Goal: Task Accomplishment & Management: Manage account settings

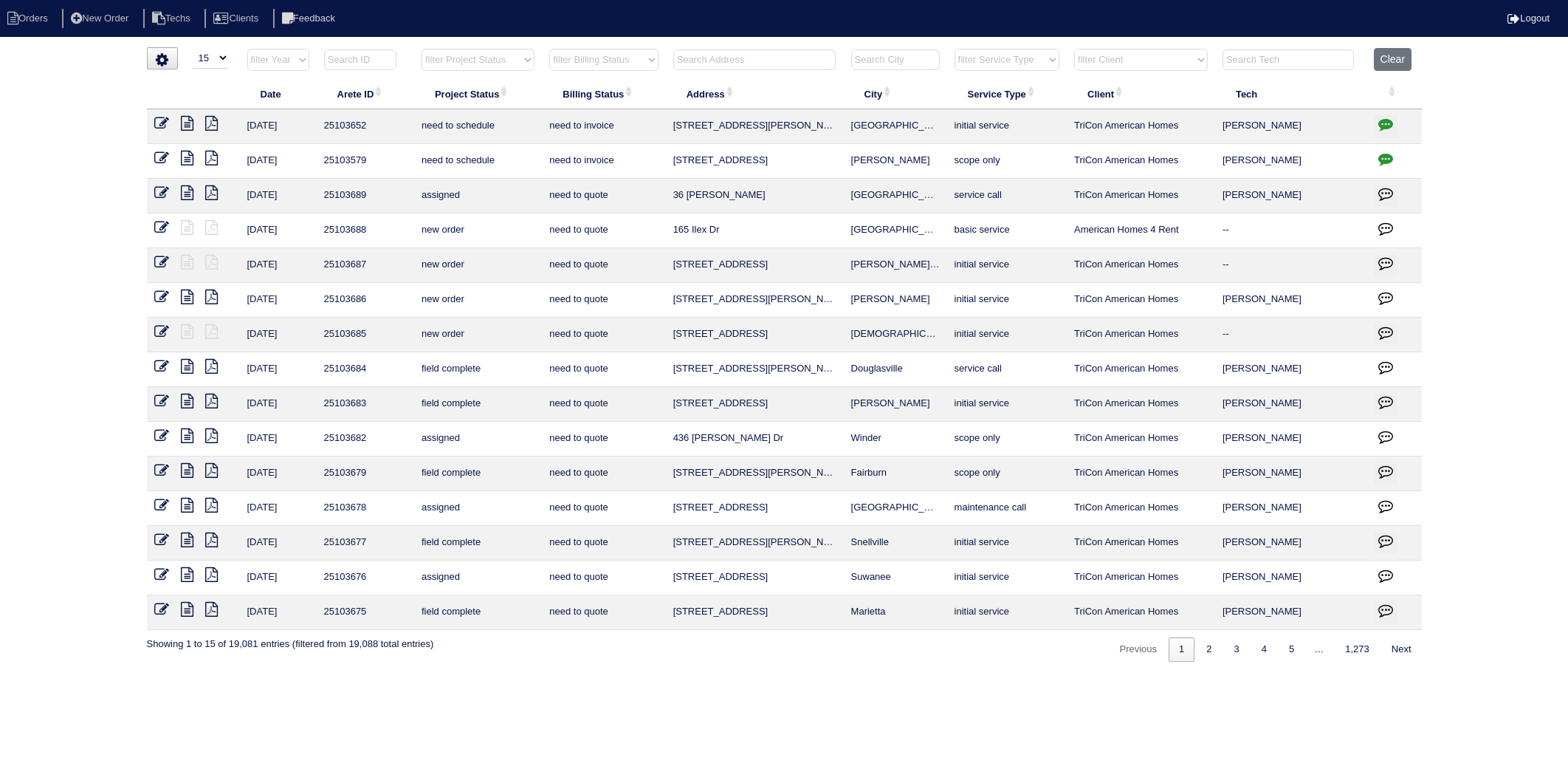
select select "15"
click at [729, 59] on input "text" at bounding box center [754, 59] width 163 height 21
type input "2311"
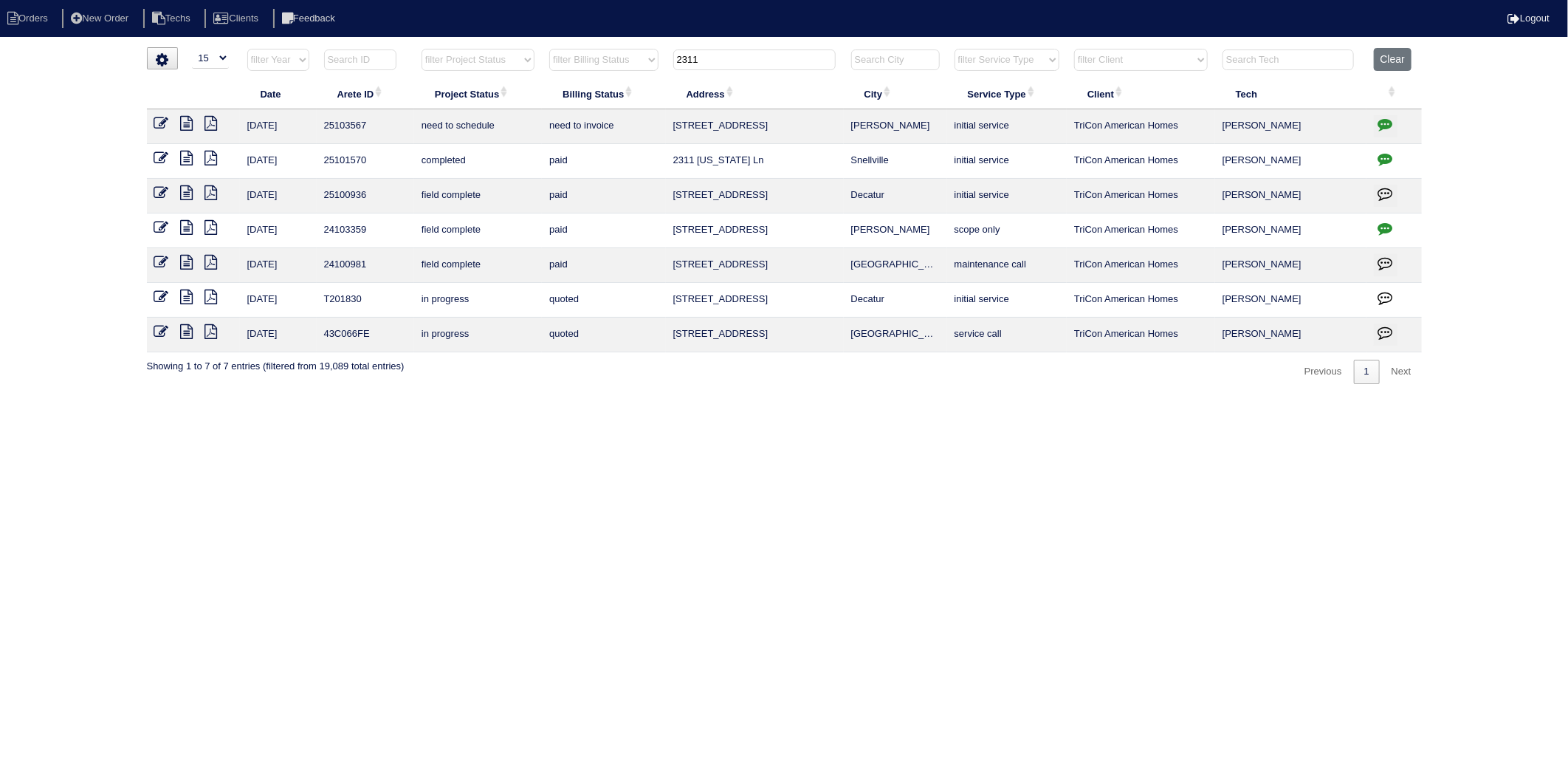
click at [156, 123] on icon at bounding box center [162, 123] width 15 height 15
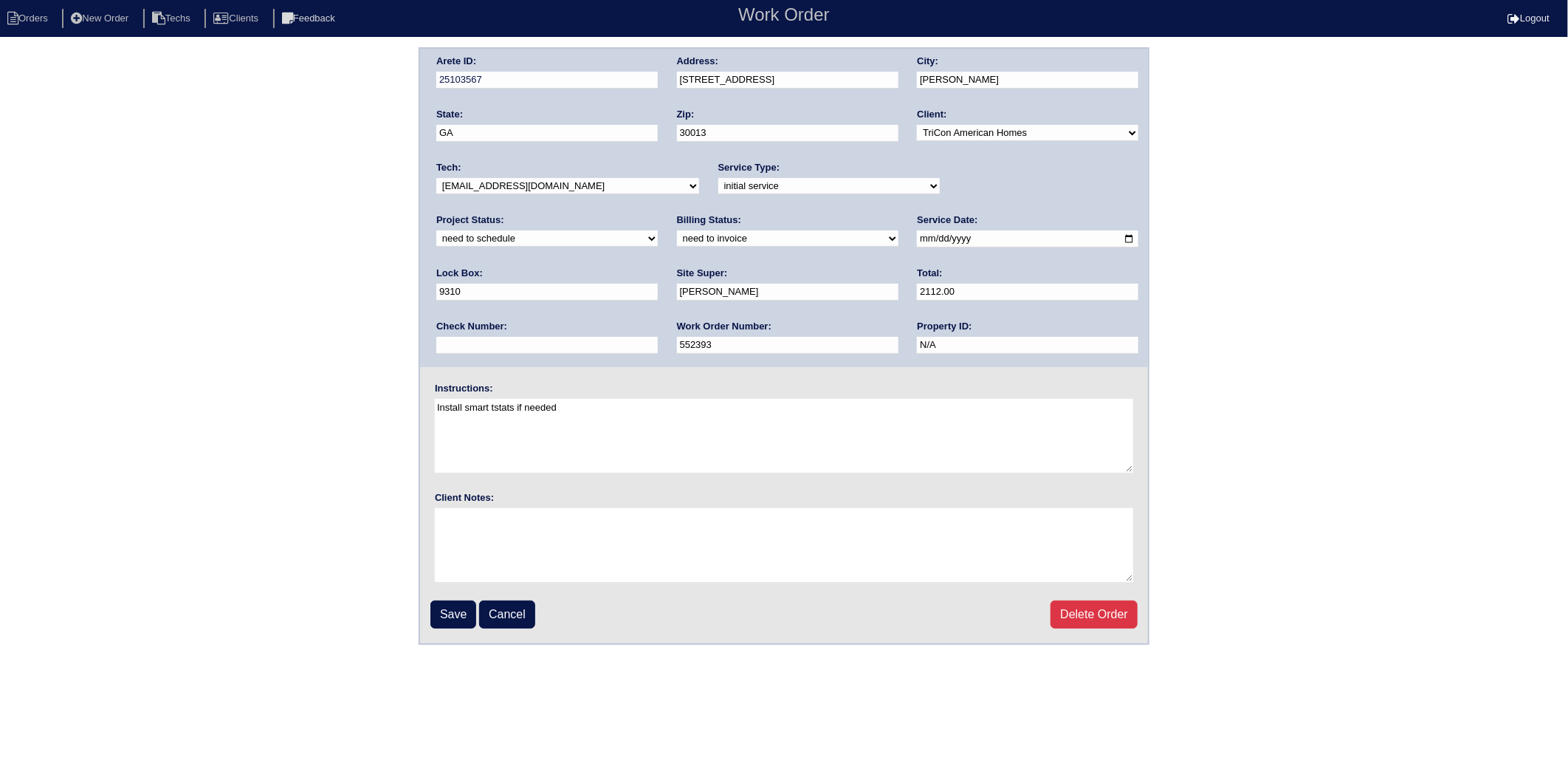
click at [677, 238] on select "need to quote quoted need to invoice invoiced paid warranty purchase order need…" at bounding box center [788, 238] width 222 height 16
select select "invoiced"
click at [677, 230] on select "need to quote quoted need to invoice invoiced paid warranty purchase order need…" at bounding box center [788, 238] width 222 height 16
drag, startPoint x: 447, startPoint y: 613, endPoint x: 4, endPoint y: 455, distance: 470.3
click at [444, 608] on input "Save" at bounding box center [453, 615] width 46 height 28
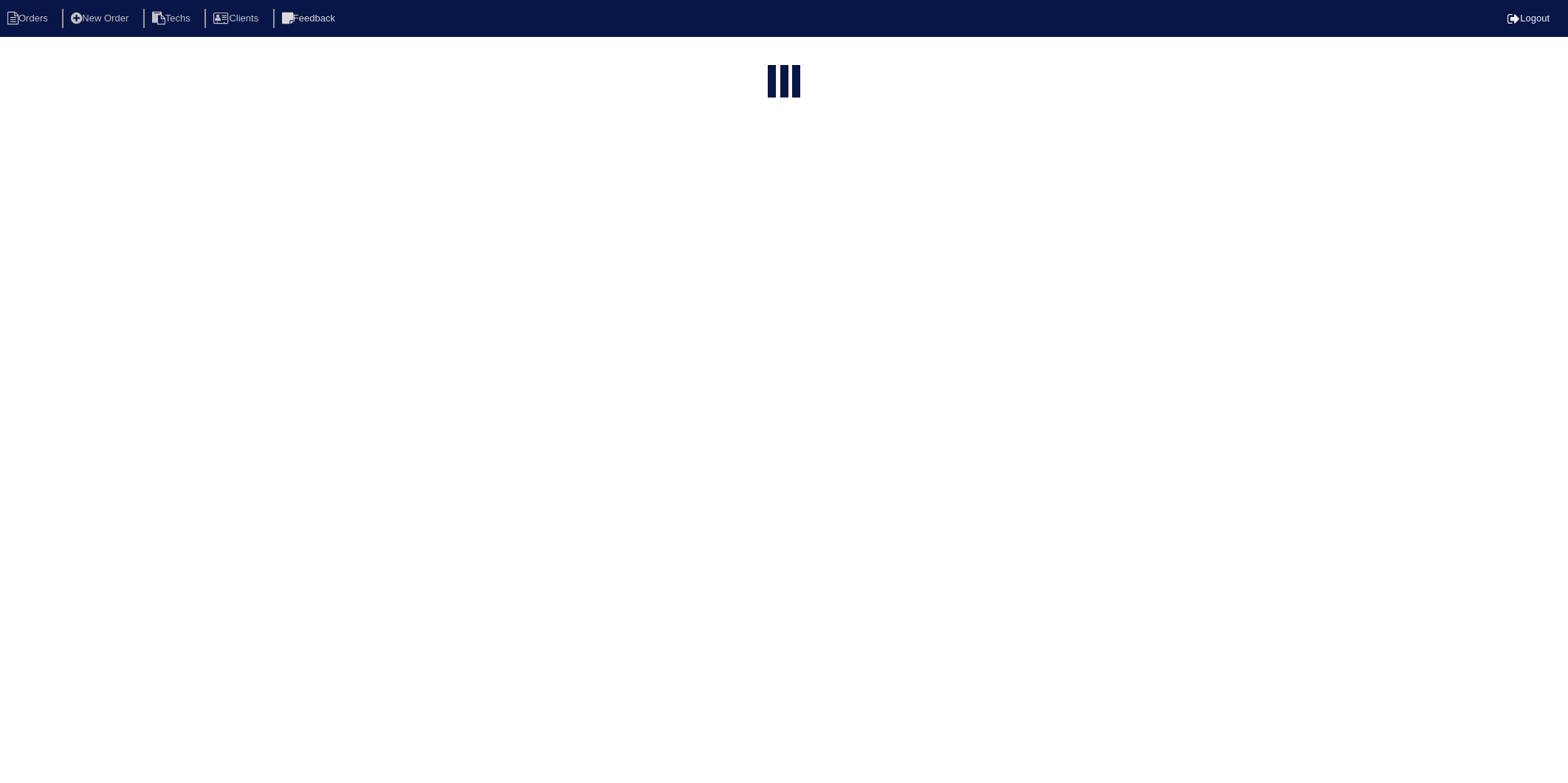
select select "15"
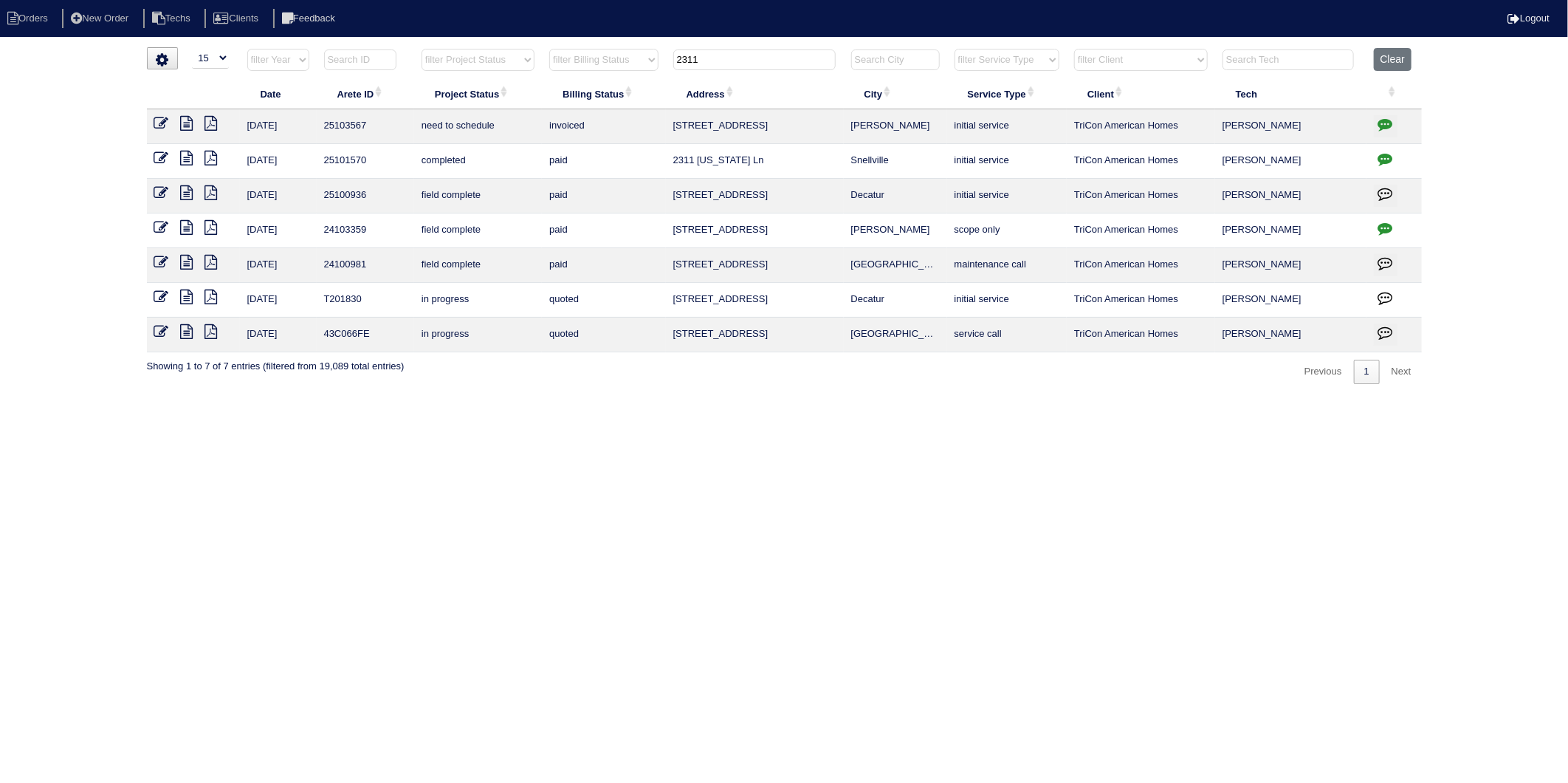
drag, startPoint x: 795, startPoint y: 520, endPoint x: 786, endPoint y: 305, distance: 215.2
click at [794, 398] on html "Orders New Order Techs Clients Feedback Logout Orders New Order Users Clients M…" at bounding box center [784, 199] width 1568 height 398
drag, startPoint x: 711, startPoint y: 65, endPoint x: 607, endPoint y: 101, distance: 110.1
click at [607, 99] on table "Date Arete ID Project Status Billing Status Address City Service Type Client Te…" at bounding box center [784, 199] width 1276 height 304
type input "1137"
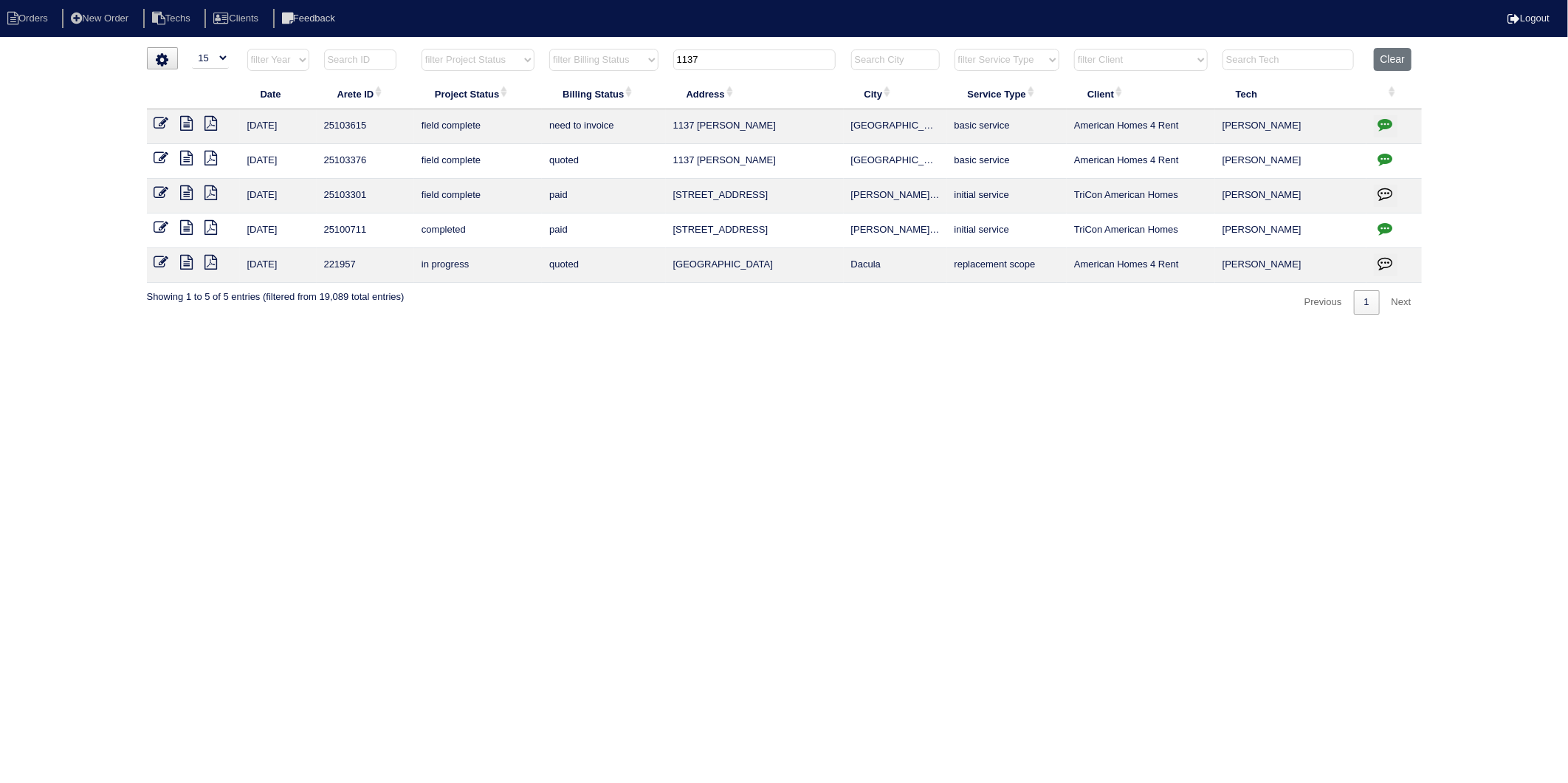
click at [1386, 126] on icon "button" at bounding box center [1386, 124] width 15 height 15
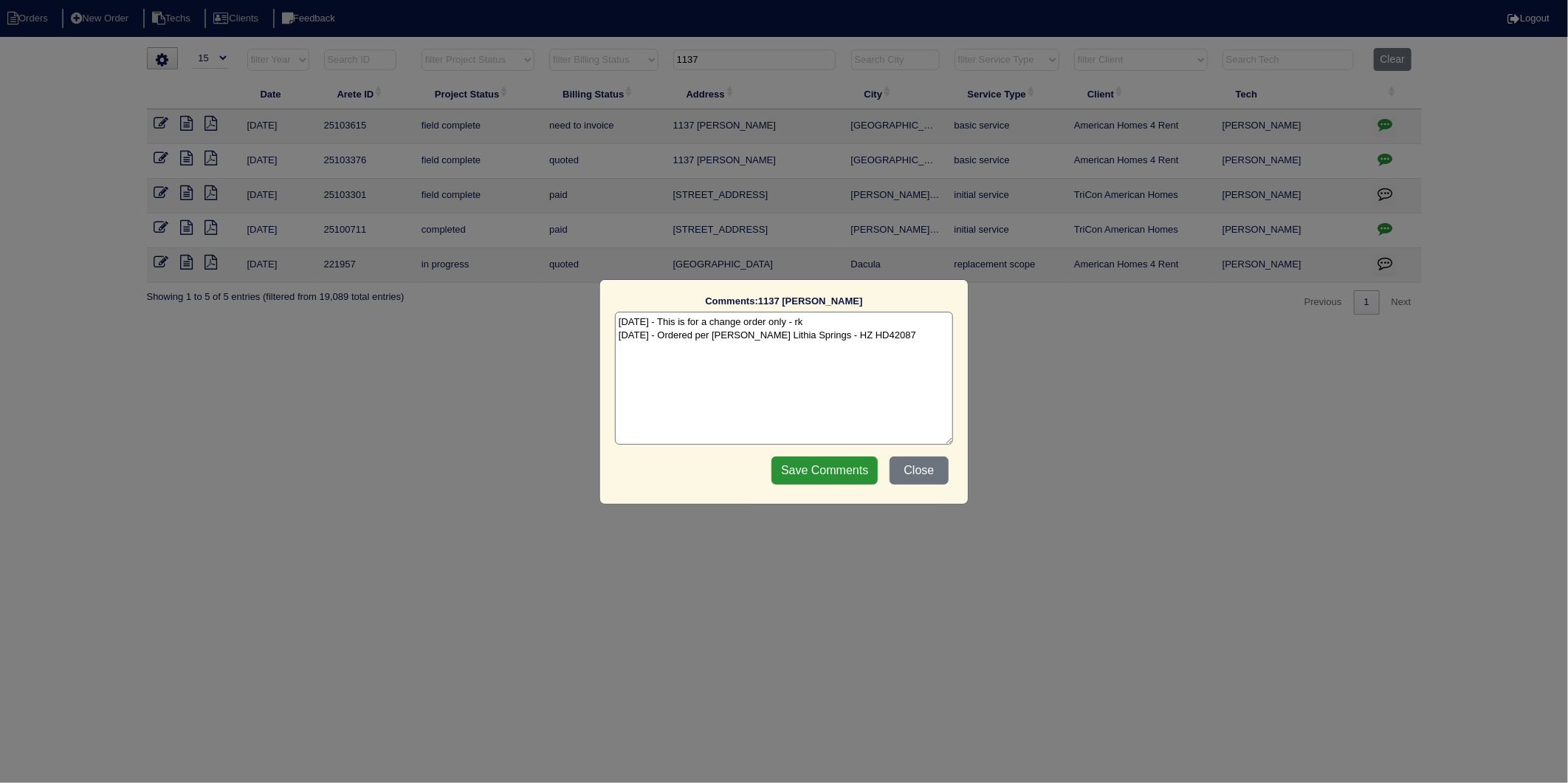
click at [855, 340] on textarea "9/30/25 - This is for a change order only - rk 10/6/25 - Ordered per Dan Goodma…" at bounding box center [784, 378] width 338 height 133
click at [842, 355] on textarea "9/30/25 - This is for a change order only - rk 10/6/25 - Ordered per Dan Goodma…" at bounding box center [784, 378] width 338 height 133
type textarea "9/30/25 - This is for a change order only - rk 10/6/25 - Ordered per Dan Goodma…"
click at [830, 471] on input "Save Comments" at bounding box center [825, 470] width 106 height 28
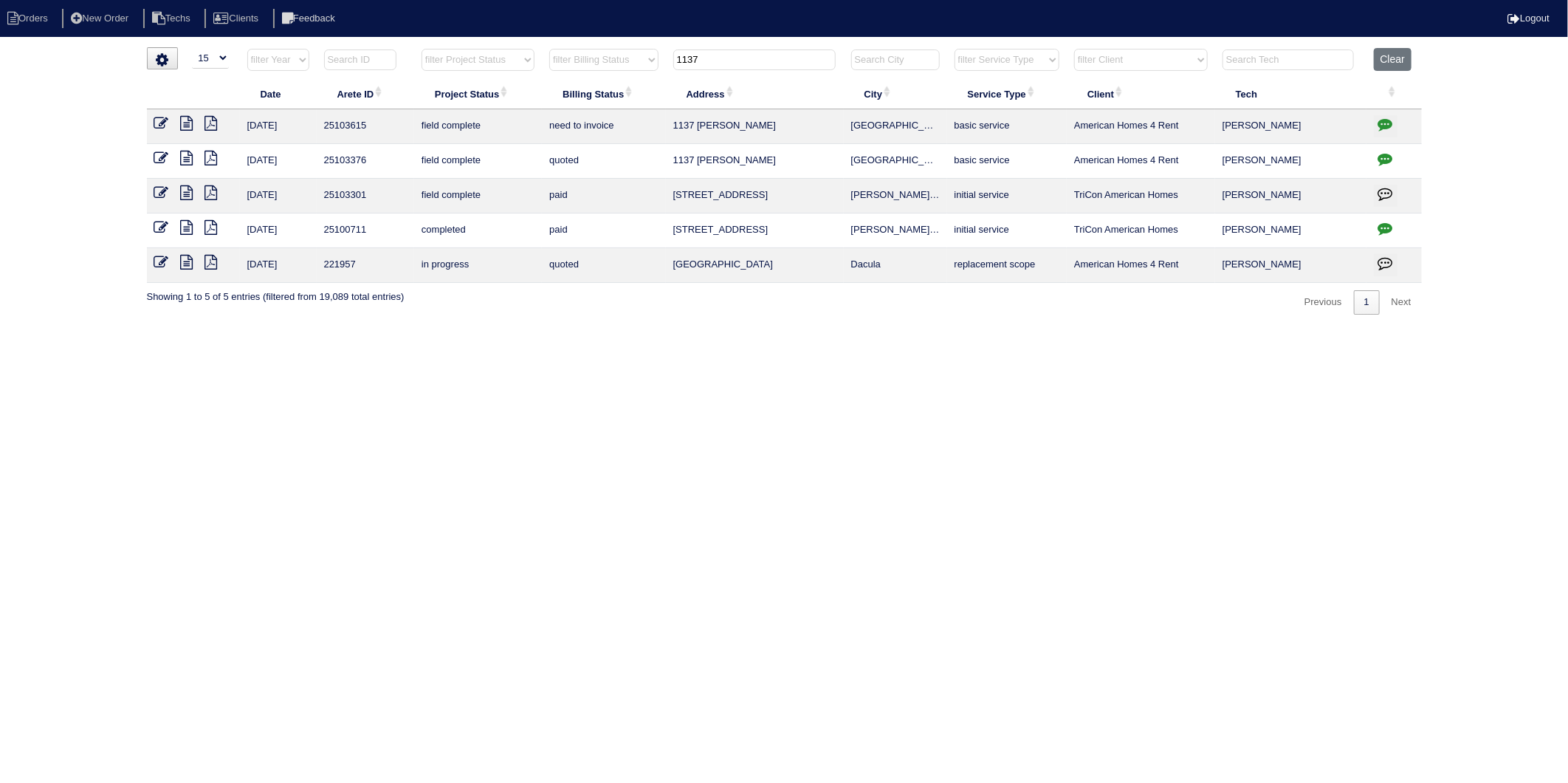
click at [158, 124] on icon at bounding box center [162, 123] width 15 height 15
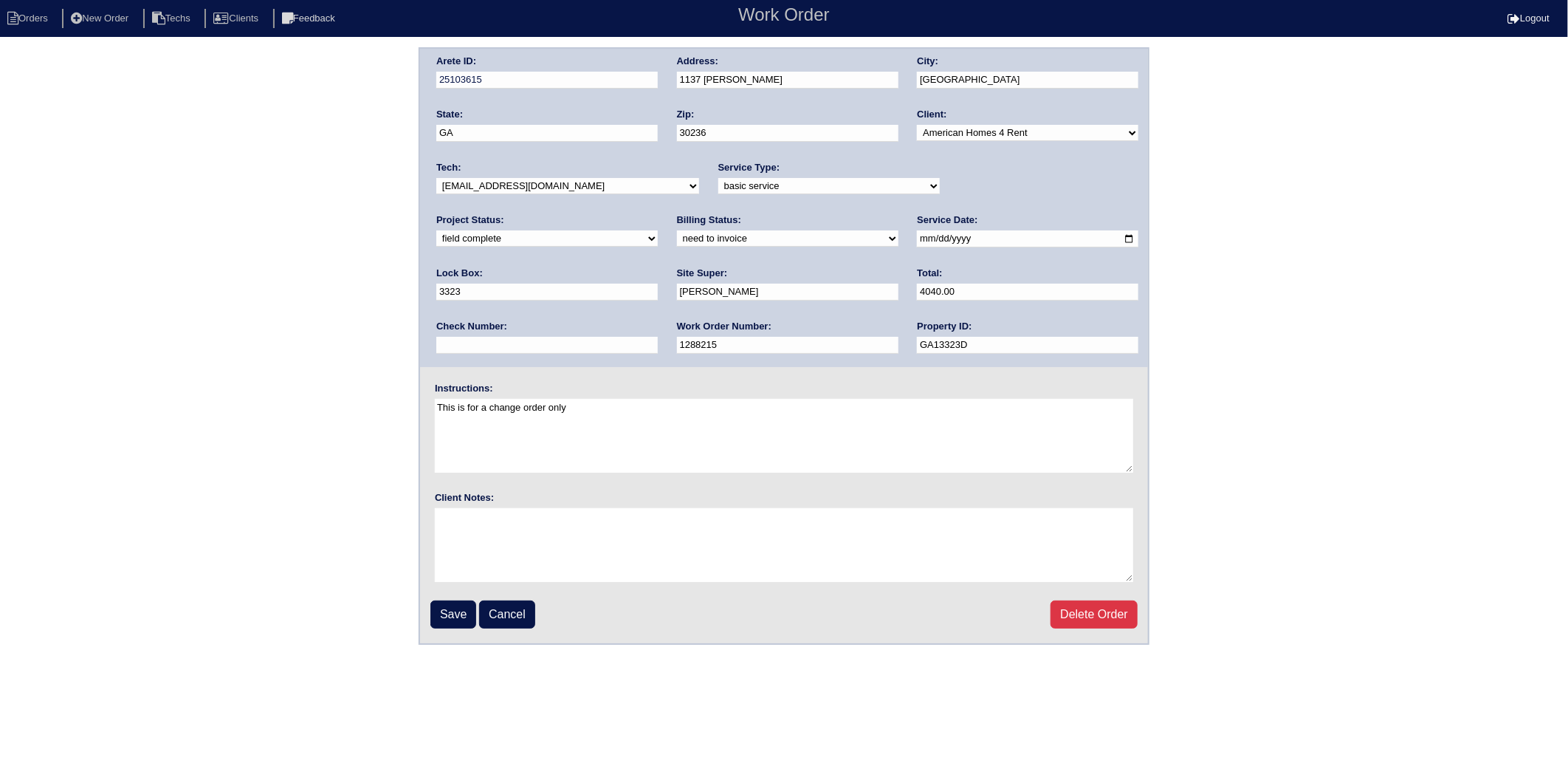
select select "completed"
click at [658, 230] on select "new order assigned in progress field complete need to schedule admin review arc…" at bounding box center [547, 238] width 222 height 16
click at [456, 609] on input "Save" at bounding box center [453, 615] width 46 height 28
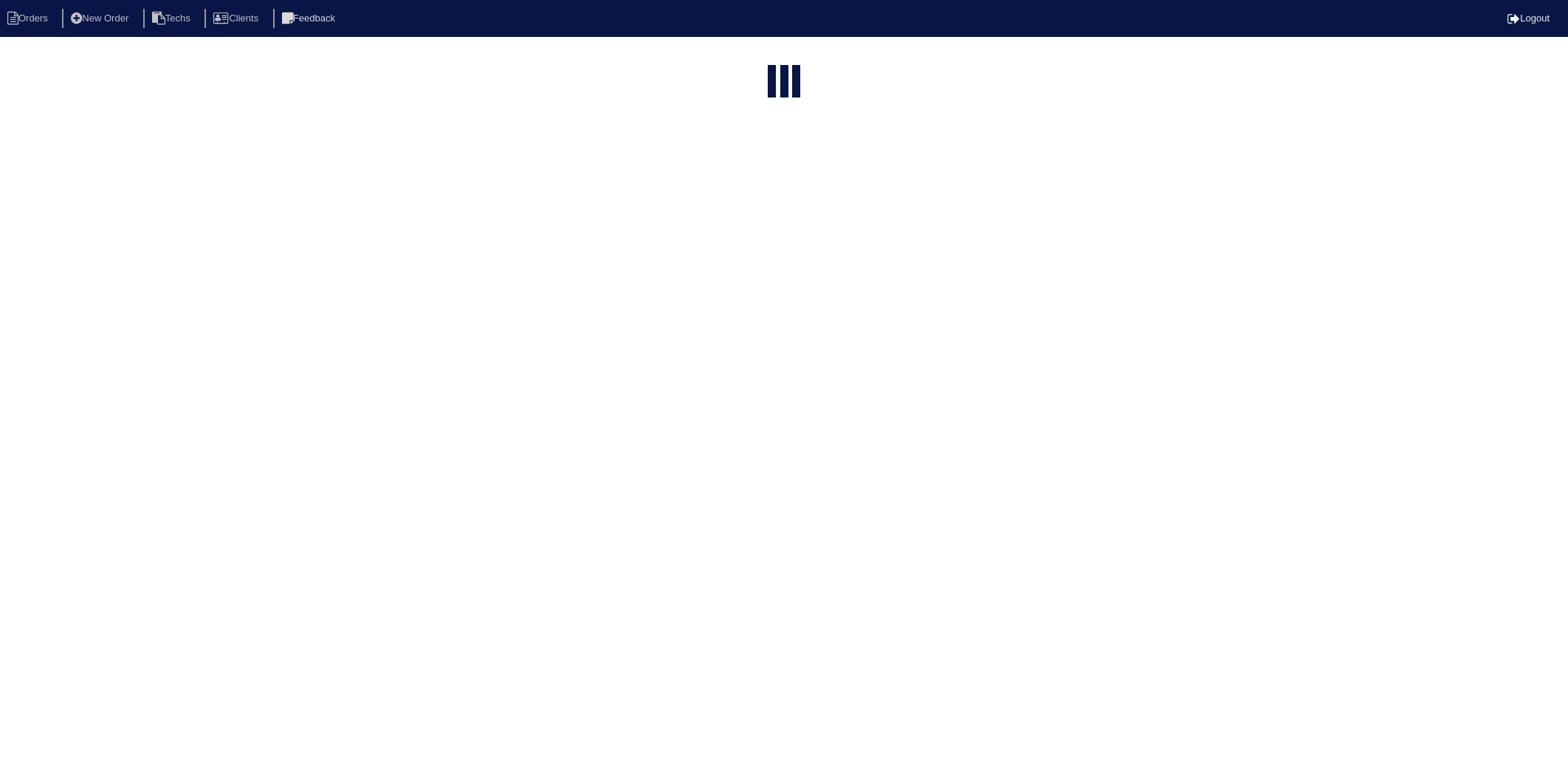
select select "15"
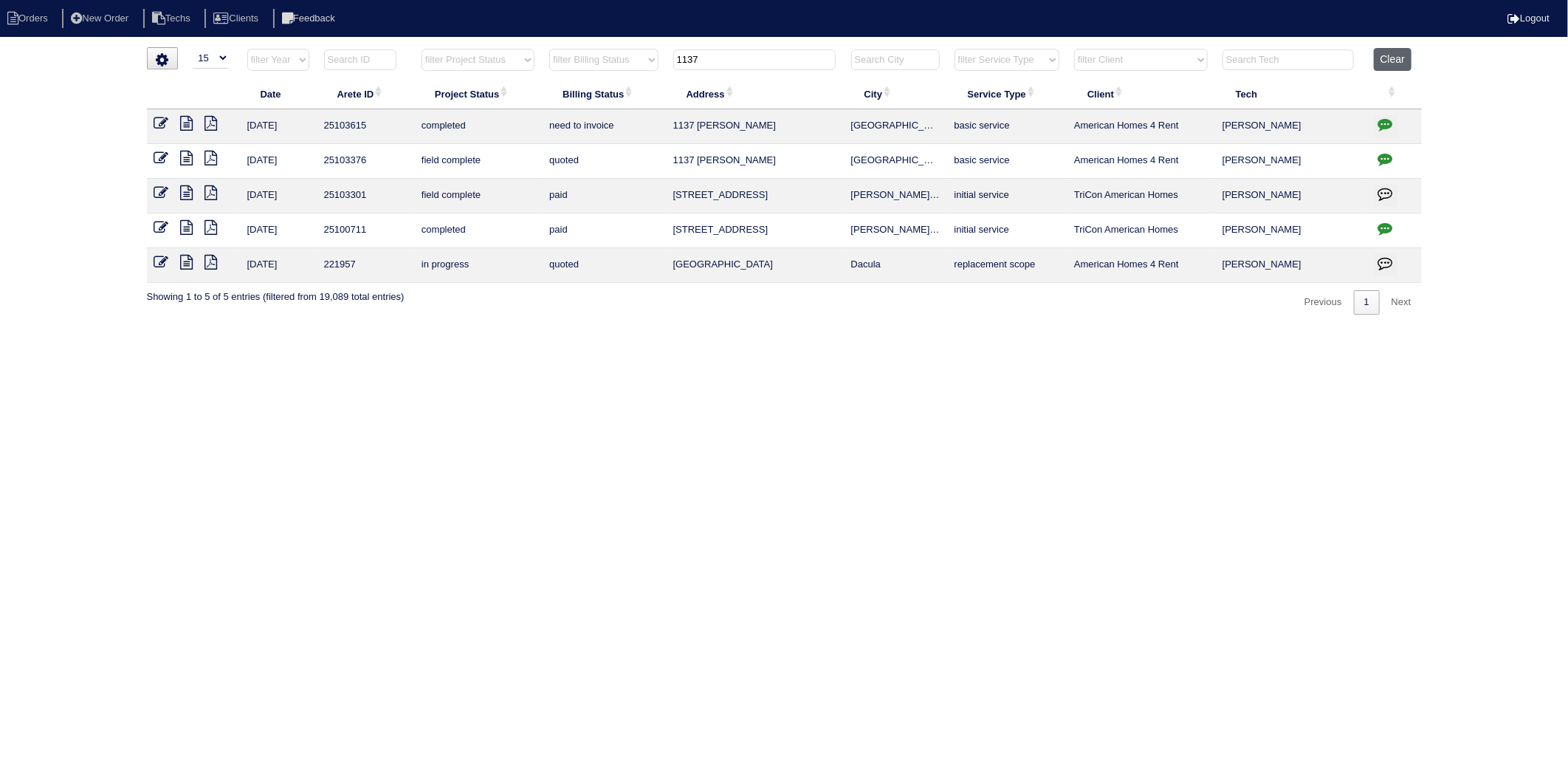
click at [1399, 57] on button "Clear" at bounding box center [1394, 58] width 38 height 23
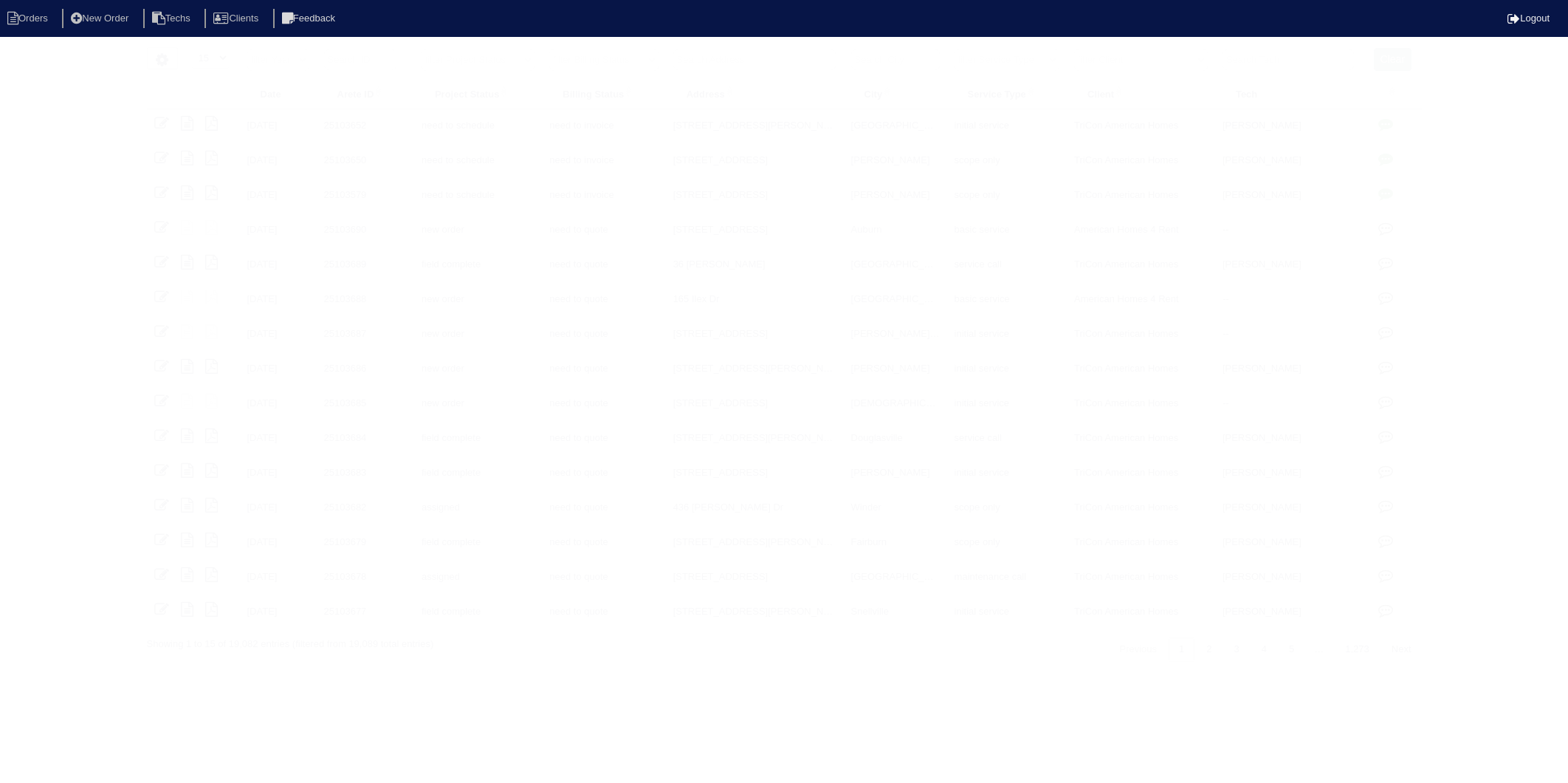
select select "15"
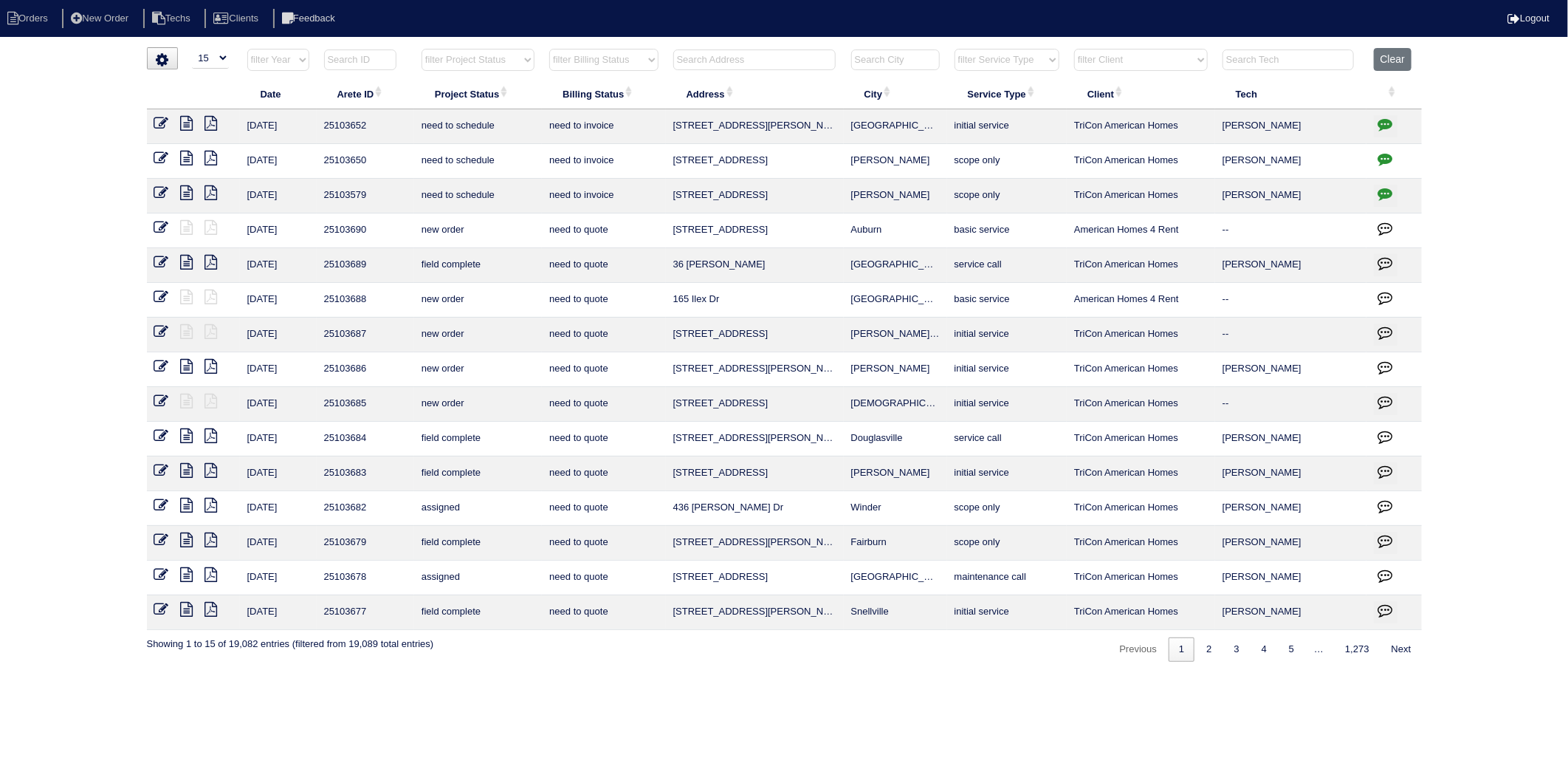
drag, startPoint x: 603, startPoint y: 62, endPoint x: 600, endPoint y: 70, distance: 8.5
click at [603, 62] on select "filter Billing Status -- Any Billing Status -- need to quote quoted need to inv…" at bounding box center [604, 59] width 109 height 22
click at [550, 49] on select "filter Billing Status -- Any Billing Status -- need to quote quoted need to inv…" at bounding box center [604, 59] width 109 height 22
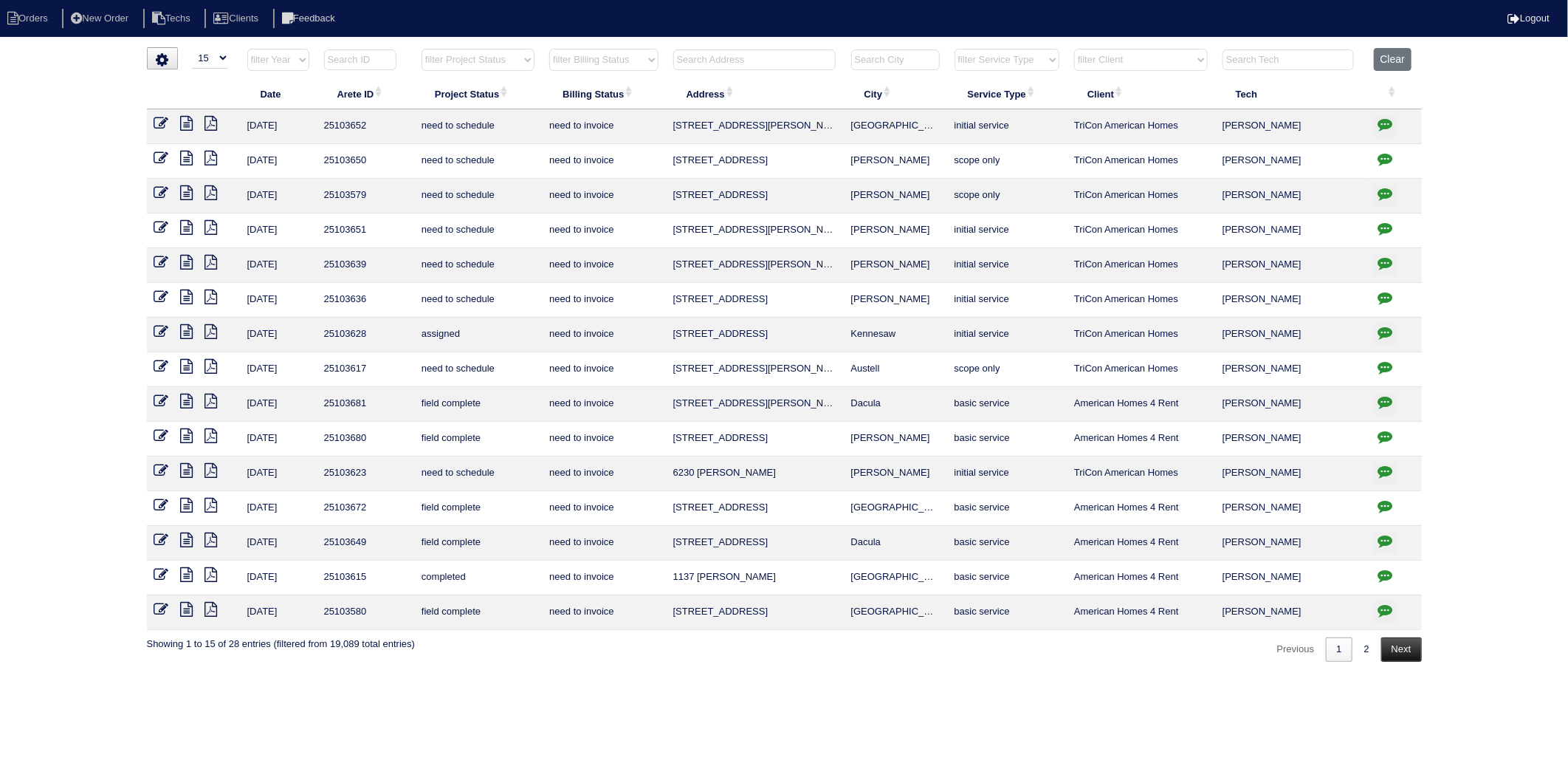
click at [1400, 648] on link "Next" at bounding box center [1401, 649] width 41 height 25
select select "need to invoice"
